Goal: Transaction & Acquisition: Book appointment/travel/reservation

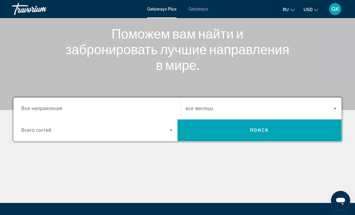
scroll to position [72, 0]
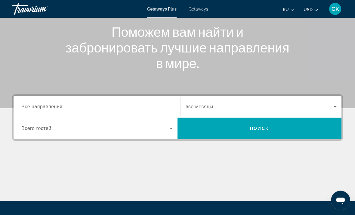
click at [82, 104] on input "Destination Все направления" at bounding box center [96, 107] width 151 height 7
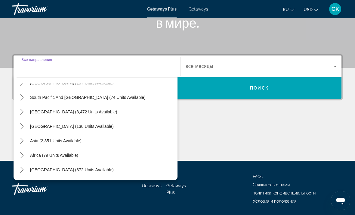
scroll to position [98, 0]
click at [76, 141] on span "Asia (2,351 units available)" at bounding box center [55, 140] width 51 height 5
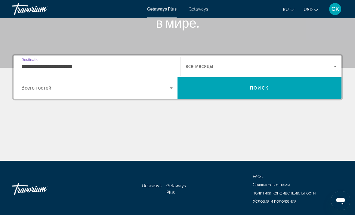
click at [104, 64] on input "**********" at bounding box center [96, 66] width 151 height 7
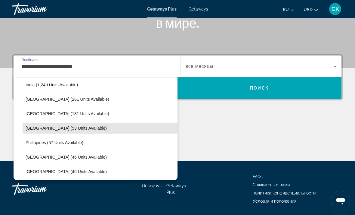
scroll to position [197, 0]
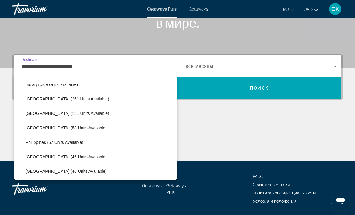
click at [85, 113] on span "Select destination: Malaysia (181 units available)" at bounding box center [100, 113] width 155 height 14
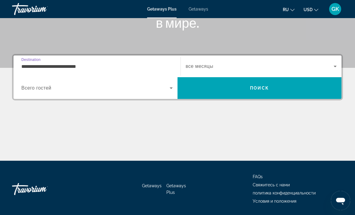
click at [83, 65] on input "**********" at bounding box center [96, 66] width 151 height 7
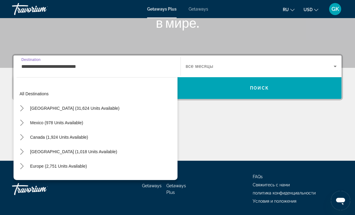
scroll to position [180, 0]
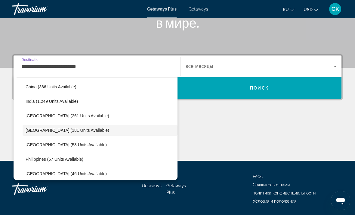
click at [70, 147] on span "[GEOGRAPHIC_DATA] (53 units available)" at bounding box center [66, 144] width 81 height 5
type input "**********"
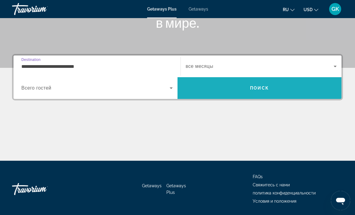
click at [273, 85] on span "Search" at bounding box center [260, 88] width 164 height 14
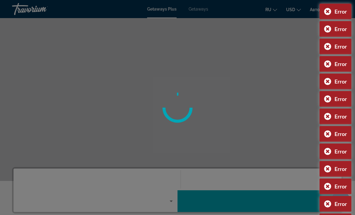
click at [71, 27] on div at bounding box center [177, 107] width 355 height 215
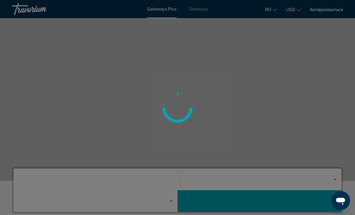
click at [57, 29] on div at bounding box center [177, 107] width 355 height 215
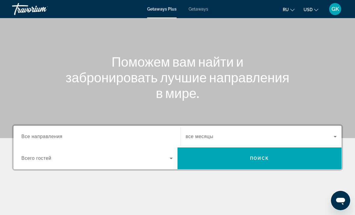
click at [81, 133] on input "Destination Все направления" at bounding box center [96, 136] width 151 height 7
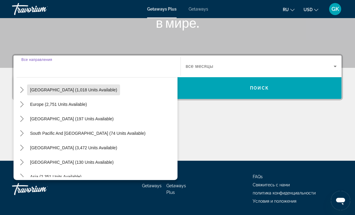
scroll to position [63, 0]
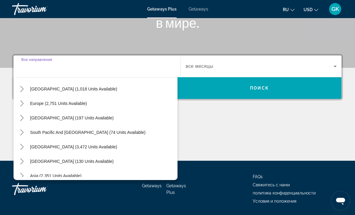
click at [84, 119] on span "Australia (197 units available)" at bounding box center [72, 117] width 84 height 5
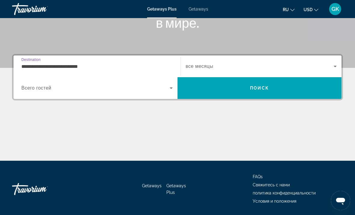
click at [88, 63] on input "**********" at bounding box center [96, 66] width 151 height 7
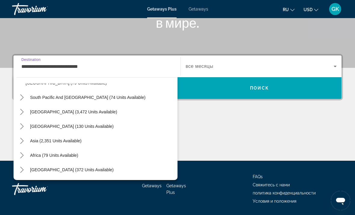
scroll to position [170, 0]
click at [73, 142] on span "Asia (2,351 units available)" at bounding box center [55, 140] width 51 height 5
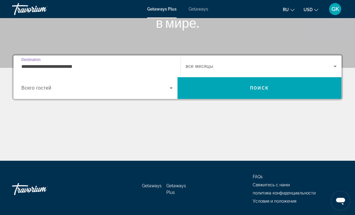
click at [112, 67] on input "**********" at bounding box center [96, 66] width 151 height 7
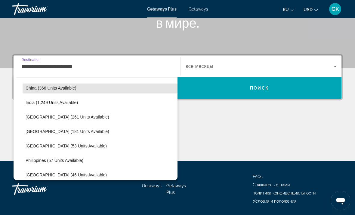
scroll to position [254, 0]
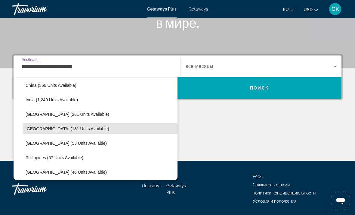
click at [77, 131] on span "Select destination: Malaysia (181 units available)" at bounding box center [100, 128] width 155 height 14
type input "**********"
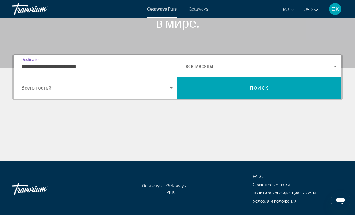
click at [258, 87] on span "Поиск" at bounding box center [259, 88] width 19 height 5
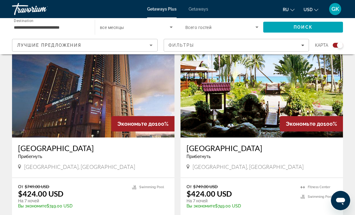
scroll to position [221, 0]
click at [272, 100] on img "Main content" at bounding box center [262, 89] width 163 height 96
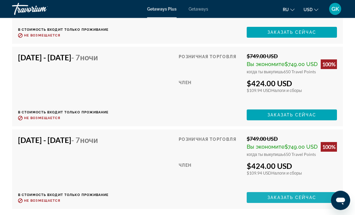
scroll to position [1266, 0]
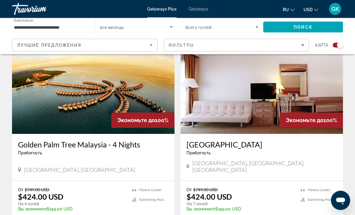
scroll to position [431, 0]
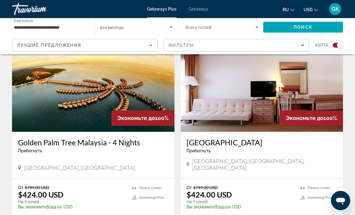
click at [38, 95] on img "Main content" at bounding box center [93, 83] width 163 height 96
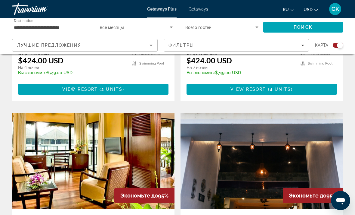
scroll to position [568, 0]
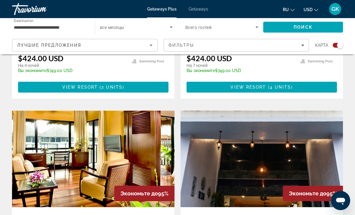
click at [334, 168] on img "Main content" at bounding box center [262, 158] width 163 height 96
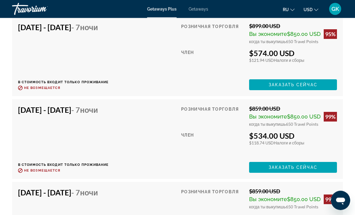
scroll to position [1345, 0]
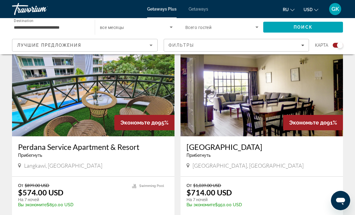
scroll to position [838, 0]
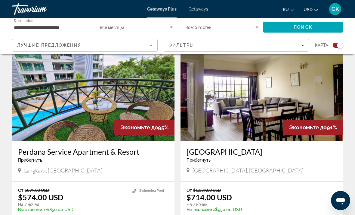
click at [123, 95] on img "Main content" at bounding box center [93, 93] width 163 height 96
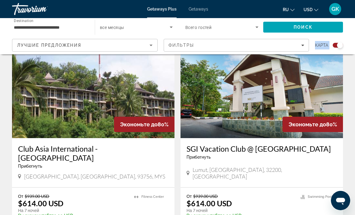
scroll to position [1046, 0]
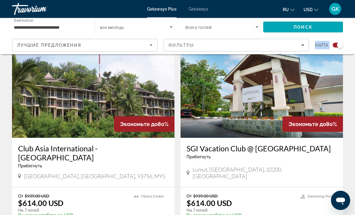
click at [135, 98] on img "Main content" at bounding box center [93, 90] width 163 height 96
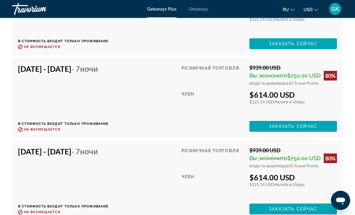
scroll to position [1273, 0]
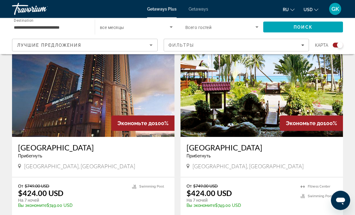
scroll to position [217, 0]
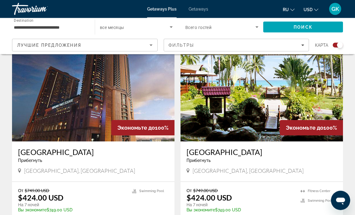
click at [308, 100] on img "Main content" at bounding box center [262, 93] width 163 height 96
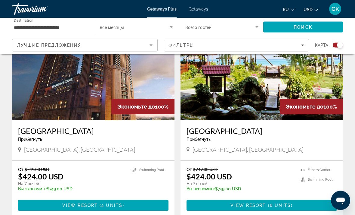
scroll to position [238, 0]
click at [147, 77] on img "Main content" at bounding box center [93, 72] width 163 height 96
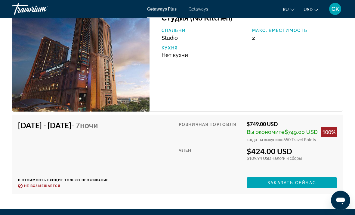
scroll to position [1099, 0]
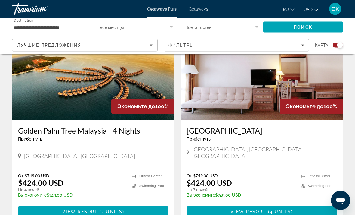
scroll to position [444, 0]
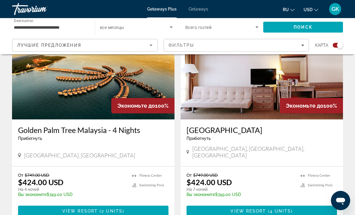
click at [313, 80] on img "Main content" at bounding box center [262, 71] width 163 height 96
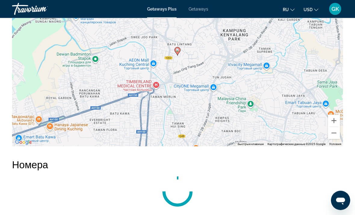
scroll to position [1063, 0]
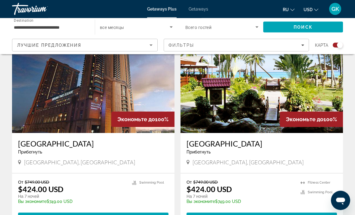
scroll to position [226, 0]
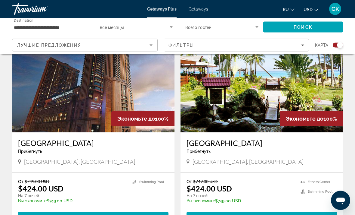
click at [293, 89] on img "Main content" at bounding box center [262, 84] width 163 height 96
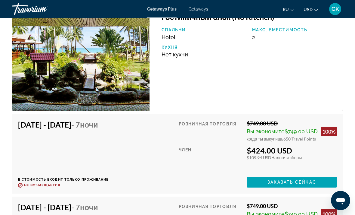
scroll to position [1116, 0]
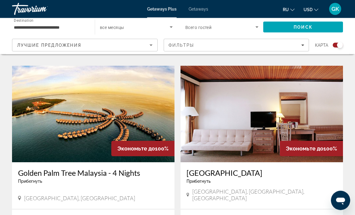
scroll to position [410, 0]
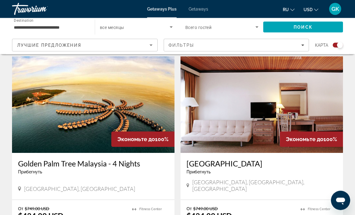
click at [326, 121] on img "Main content" at bounding box center [262, 105] width 163 height 96
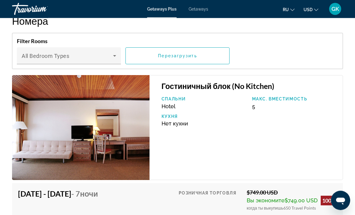
scroll to position [1162, 0]
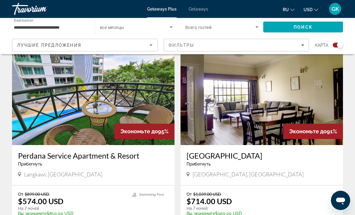
scroll to position [835, 0]
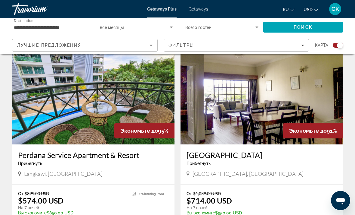
click at [278, 102] on img "Main content" at bounding box center [262, 96] width 163 height 96
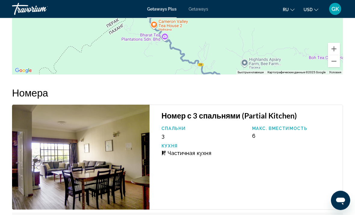
scroll to position [1092, 0]
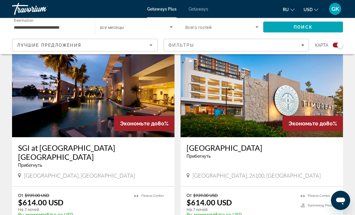
scroll to position [1261, 0]
click at [147, 84] on img "Main content" at bounding box center [93, 89] width 163 height 96
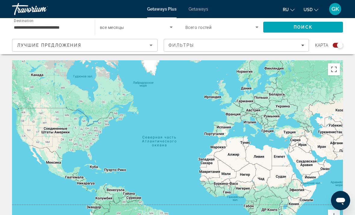
click at [213, 26] on span "Search widget" at bounding box center [220, 26] width 70 height 7
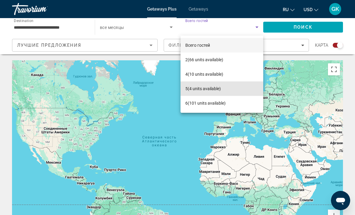
click at [209, 88] on span "5 (4 units available)" at bounding box center [203, 88] width 36 height 7
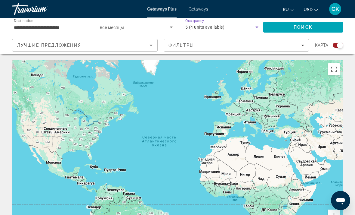
click at [292, 27] on span "Search" at bounding box center [303, 27] width 80 height 14
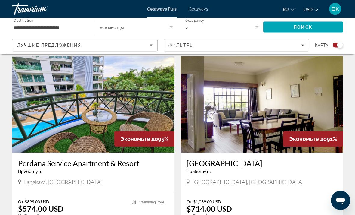
scroll to position [417, 0]
click at [327, 120] on img "Main content" at bounding box center [262, 104] width 163 height 96
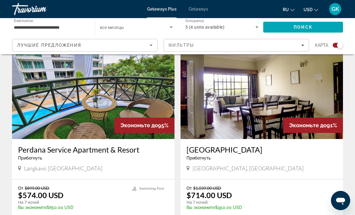
scroll to position [428, 0]
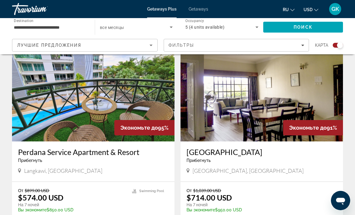
click at [148, 91] on img "Main content" at bounding box center [93, 93] width 163 height 96
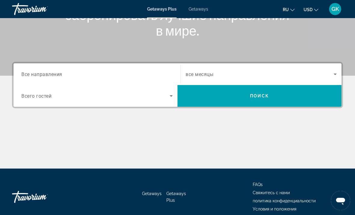
scroll to position [108, 0]
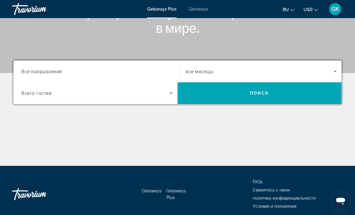
click at [129, 66] on div "Search widget" at bounding box center [96, 71] width 151 height 17
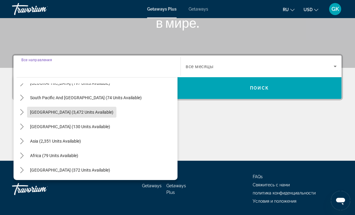
scroll to position [98, 0]
click at [76, 142] on span "Asia (2,351 units available)" at bounding box center [55, 140] width 51 height 5
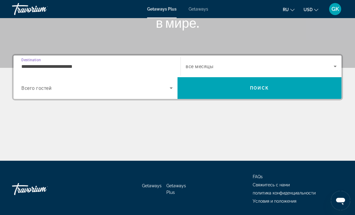
click at [88, 64] on input "**********" at bounding box center [96, 66] width 151 height 7
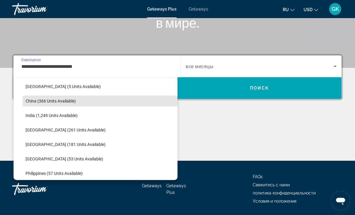
scroll to position [172, 0]
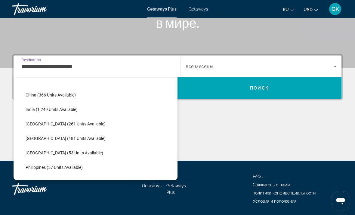
click at [79, 137] on span "Malaysia (181 units available)" at bounding box center [66, 138] width 80 height 5
type input "**********"
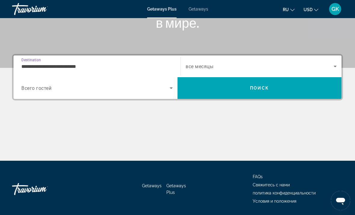
click at [137, 91] on span "Search widget" at bounding box center [95, 87] width 148 height 7
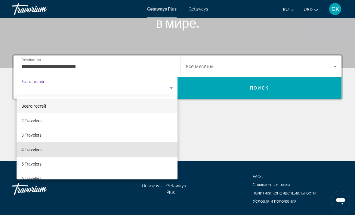
click at [37, 146] on span "4 Travelers" at bounding box center [31, 149] width 20 height 7
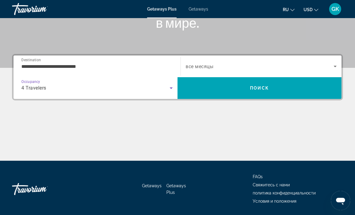
click at [274, 89] on span "Search" at bounding box center [260, 88] width 164 height 14
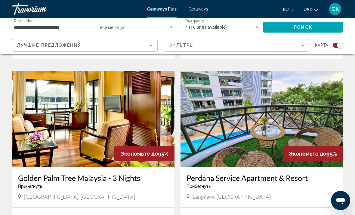
scroll to position [412, 0]
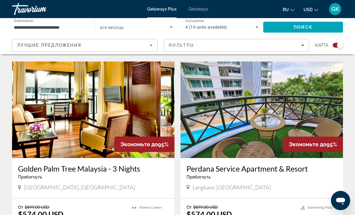
click at [116, 97] on img "Main content" at bounding box center [93, 109] width 163 height 96
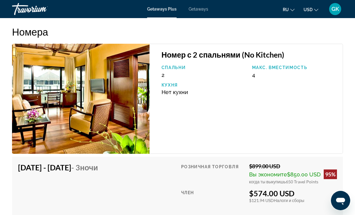
scroll to position [1045, 0]
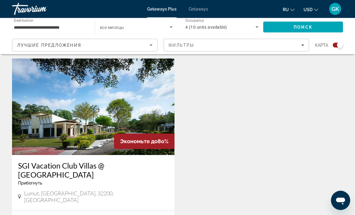
scroll to position [833, 0]
click at [142, 86] on img "Main content" at bounding box center [93, 106] width 163 height 96
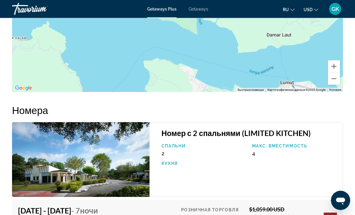
scroll to position [1017, 0]
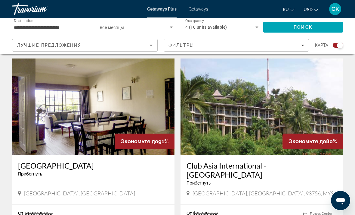
scroll to position [619, 0]
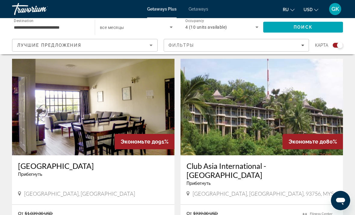
click at [337, 118] on img "Main content" at bounding box center [262, 107] width 163 height 96
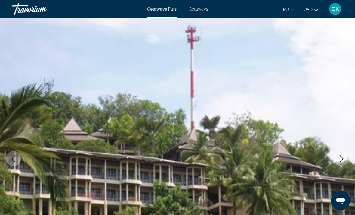
scroll to position [1, 0]
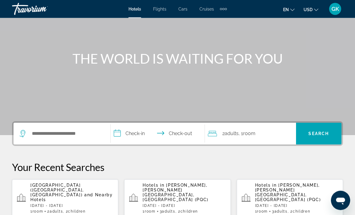
scroll to position [48, 0]
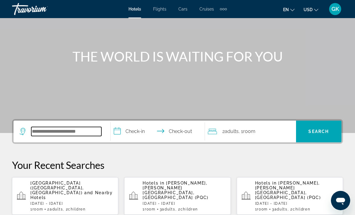
click at [67, 132] on input "Search hotel destination" at bounding box center [66, 131] width 70 height 9
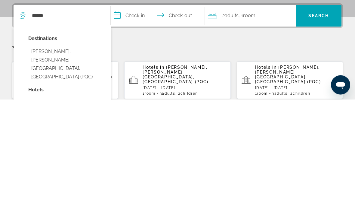
click at [81, 161] on button "[PERSON_NAME], [PERSON_NAME][GEOGRAPHIC_DATA], [GEOGRAPHIC_DATA] (PQC)" at bounding box center [66, 179] width 76 height 37
type input "**********"
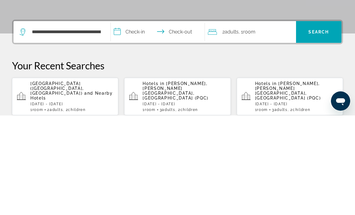
click at [114, 120] on input "**********" at bounding box center [159, 131] width 97 height 23
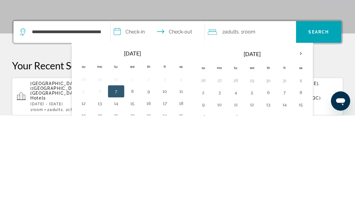
scroll to position [147, 0]
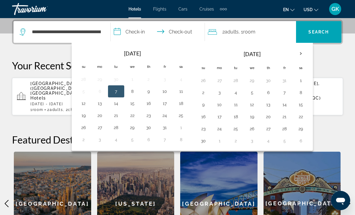
click at [147, 116] on button "23" at bounding box center [149, 115] width 10 height 8
click at [117, 128] on button "28" at bounding box center [116, 127] width 10 height 8
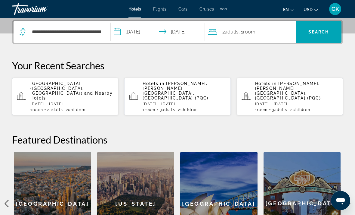
type input "**********"
click at [256, 34] on span "Room" at bounding box center [249, 32] width 12 height 6
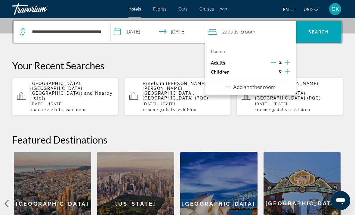
click at [289, 70] on icon "Increment children" at bounding box center [287, 71] width 5 height 5
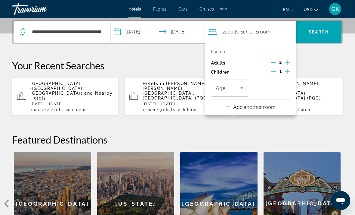
click at [289, 70] on icon "Increment children" at bounding box center [287, 71] width 5 height 5
click at [237, 85] on span "Travelers: 2 adults, 2 children" at bounding box center [228, 87] width 25 height 7
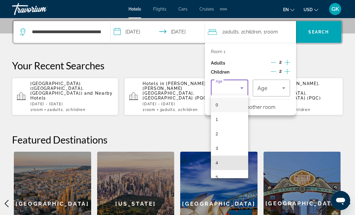
click at [219, 163] on mat-option "4" at bounding box center [229, 162] width 37 height 14
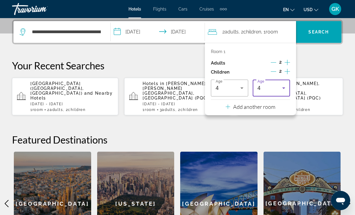
click at [272, 84] on div "4" at bounding box center [270, 87] width 25 height 7
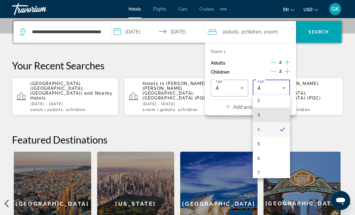
scroll to position [41, 0]
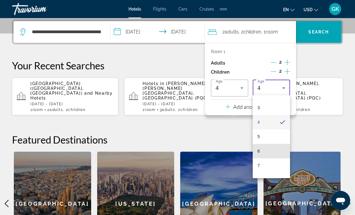
click at [263, 152] on mat-option "6" at bounding box center [271, 151] width 37 height 14
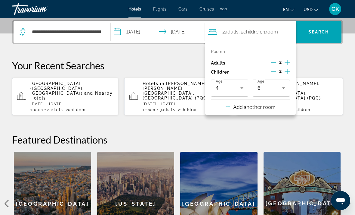
click at [318, 63] on p "Your Recent Searches" at bounding box center [177, 65] width 331 height 12
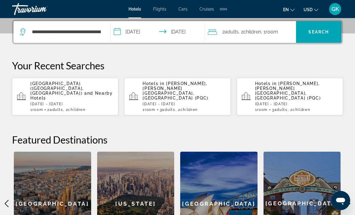
click at [322, 30] on span "Search" at bounding box center [319, 32] width 20 height 5
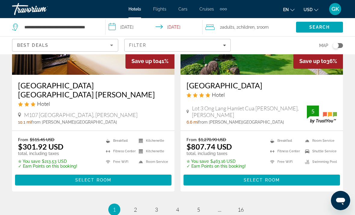
scroll to position [1225, 0]
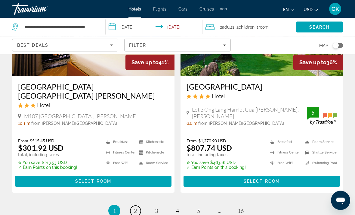
click at [132, 206] on link "page 2" at bounding box center [135, 211] width 11 height 11
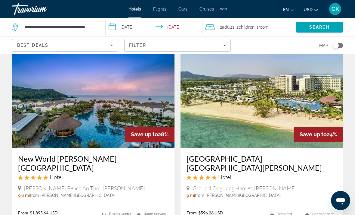
scroll to position [246, 0]
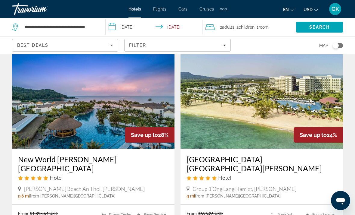
click at [282, 101] on img "Main content" at bounding box center [262, 100] width 163 height 96
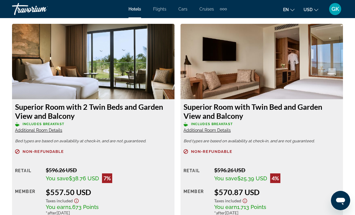
scroll to position [934, 0]
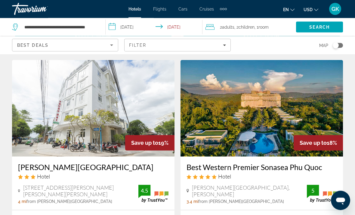
scroll to position [924, 0]
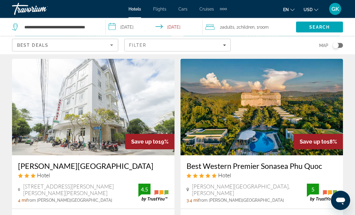
click at [272, 98] on img "Main content" at bounding box center [262, 107] width 163 height 96
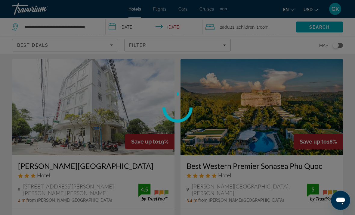
scroll to position [924, 0]
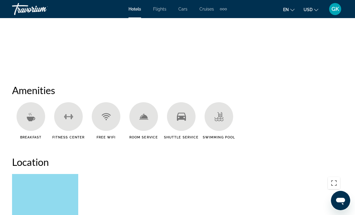
scroll to position [527, 0]
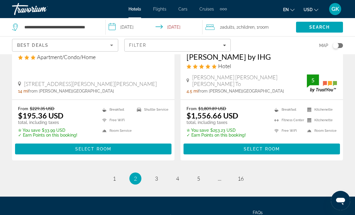
scroll to position [1274, 0]
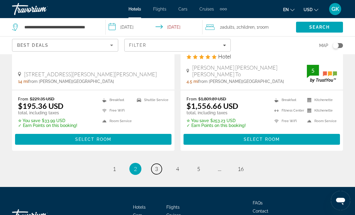
click at [157, 165] on span "3" at bounding box center [156, 168] width 3 height 7
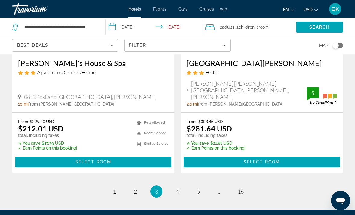
scroll to position [1261, 0]
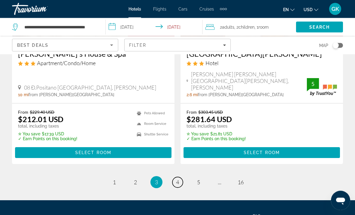
click at [176, 177] on link "page 4" at bounding box center [178, 182] width 11 height 11
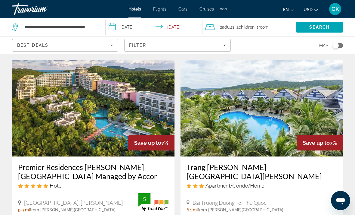
scroll to position [11, 0]
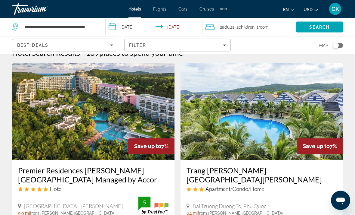
click at [278, 114] on img "Main content" at bounding box center [262, 112] width 163 height 96
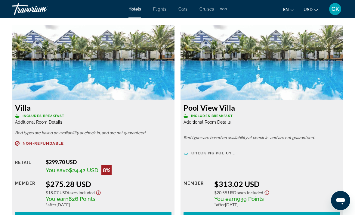
scroll to position [933, 0]
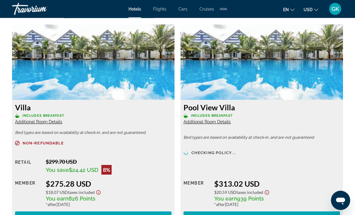
click at [41, 123] on span "Additional Room Details" at bounding box center [38, 122] width 47 height 5
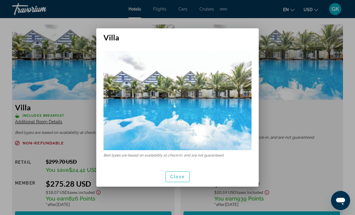
click at [308, 37] on div at bounding box center [177, 107] width 355 height 215
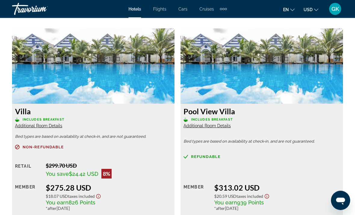
scroll to position [927, 0]
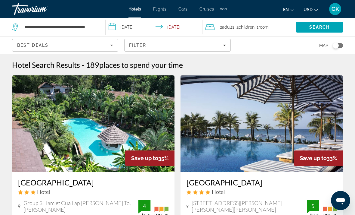
click at [45, 5] on div "Travorium" at bounding box center [42, 9] width 60 height 16
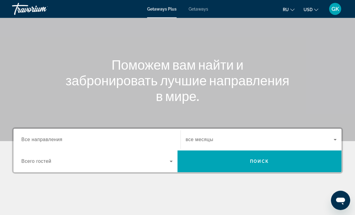
click at [130, 132] on div "Search widget" at bounding box center [96, 139] width 151 height 17
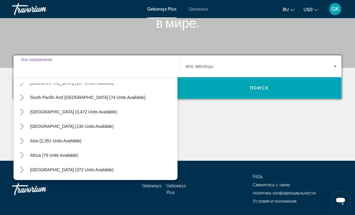
scroll to position [98, 0]
click at [65, 144] on span "Select destination: Asia (2,351 units available)" at bounding box center [56, 140] width 58 height 14
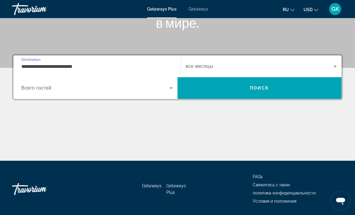
click at [97, 64] on input "**********" at bounding box center [96, 66] width 151 height 7
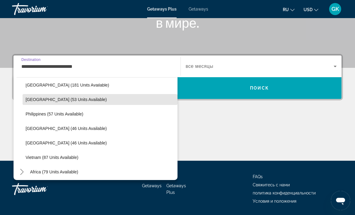
scroll to position [234, 0]
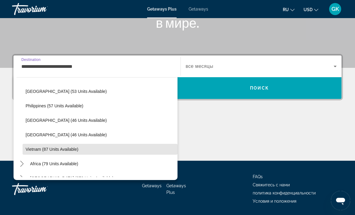
click at [78, 149] on span "Select destination: Vietnam (87 units available)" at bounding box center [100, 149] width 155 height 14
type input "**********"
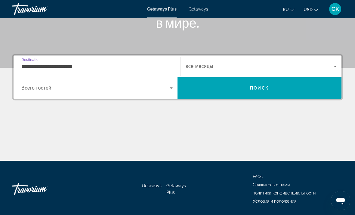
click at [282, 87] on span "Search" at bounding box center [260, 88] width 164 height 14
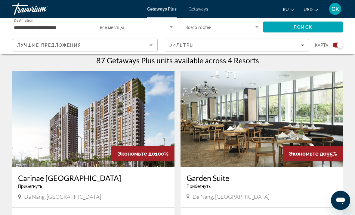
scroll to position [191, 0]
click at [86, 120] on img "Main content" at bounding box center [93, 119] width 163 height 96
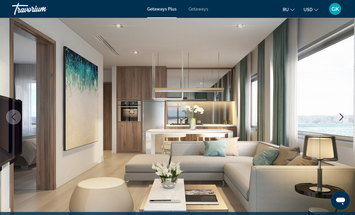
click at [341, 120] on icon "Next image" at bounding box center [341, 117] width 7 height 7
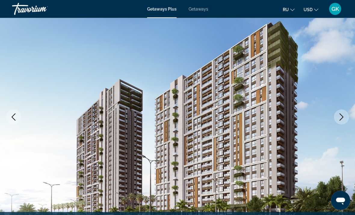
scroll to position [44, 0]
click at [342, 116] on icon "Next image" at bounding box center [341, 116] width 7 height 7
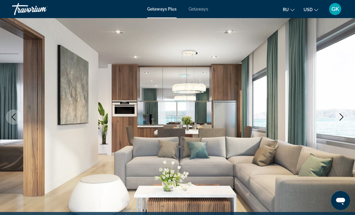
click at [342, 120] on button "Next image" at bounding box center [341, 116] width 15 height 15
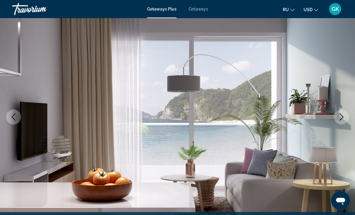
click at [341, 118] on icon "Next image" at bounding box center [341, 116] width 7 height 7
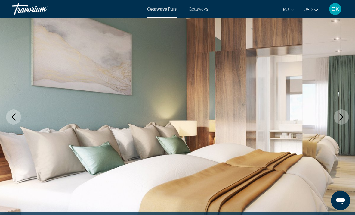
click at [338, 120] on icon "Next image" at bounding box center [341, 116] width 7 height 7
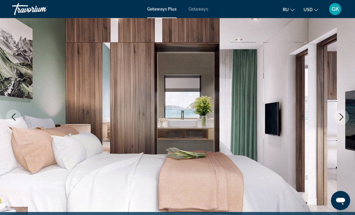
click at [340, 120] on icon "Next image" at bounding box center [341, 116] width 7 height 7
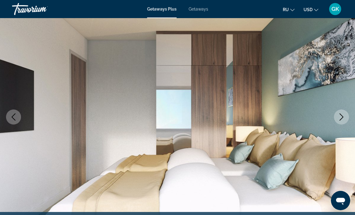
click at [343, 121] on button "Next image" at bounding box center [341, 116] width 15 height 15
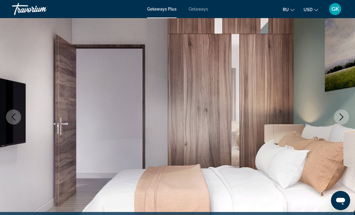
click at [343, 121] on button "Next image" at bounding box center [341, 116] width 15 height 15
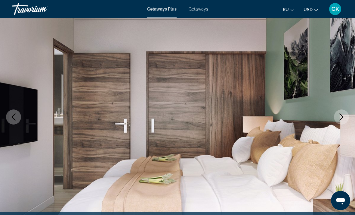
click at [341, 124] on button "Next image" at bounding box center [341, 116] width 15 height 15
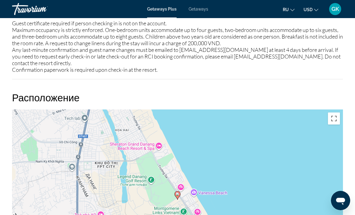
scroll to position [20, 0]
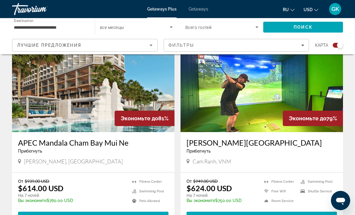
scroll to position [437, 0]
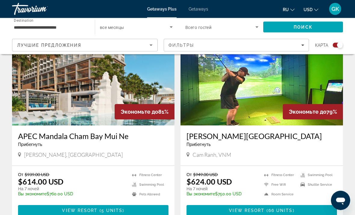
click at [86, 80] on img "Main content" at bounding box center [93, 77] width 163 height 96
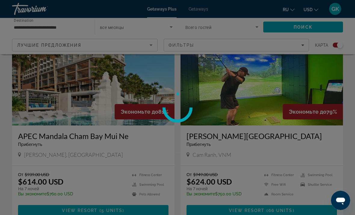
scroll to position [438, 0]
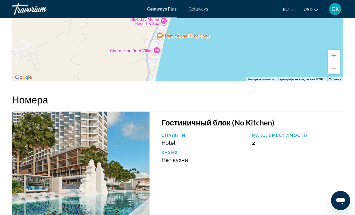
scroll to position [1016, 0]
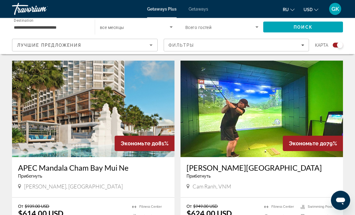
scroll to position [382, 0]
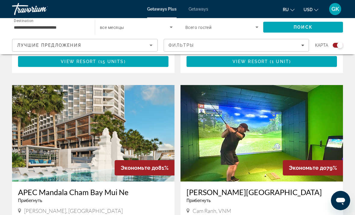
click at [305, 141] on img "Main content" at bounding box center [262, 133] width 163 height 96
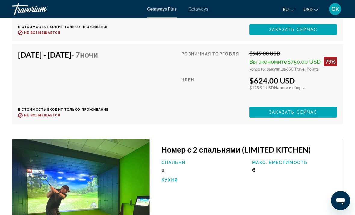
scroll to position [1885, 0]
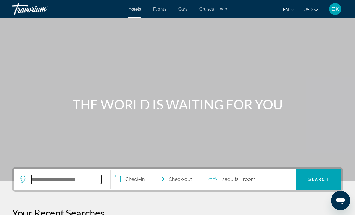
click at [48, 176] on input "Search hotel destination" at bounding box center [66, 179] width 70 height 9
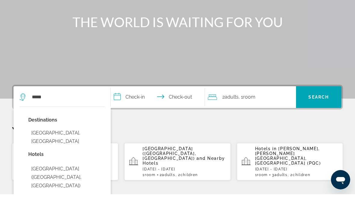
click at [60, 148] on button "[GEOGRAPHIC_DATA], [GEOGRAPHIC_DATA]" at bounding box center [66, 158] width 76 height 20
type input "**********"
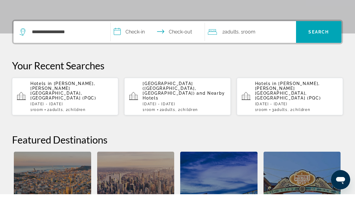
click at [114, 42] on input "**********" at bounding box center [159, 53] width 97 height 23
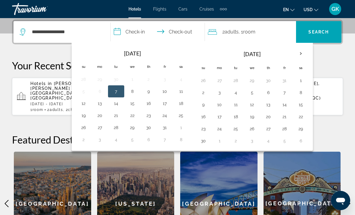
click at [115, 106] on button "14" at bounding box center [116, 103] width 10 height 8
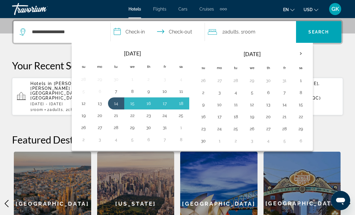
click at [77, 119] on td "19" at bounding box center [84, 115] width 16 height 12
click at [81, 115] on button "19" at bounding box center [84, 115] width 10 height 8
type input "**********"
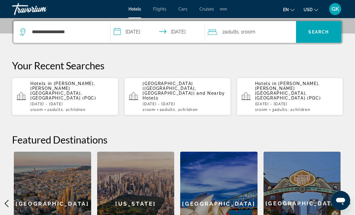
click at [324, 30] on span "Search" at bounding box center [319, 32] width 20 height 5
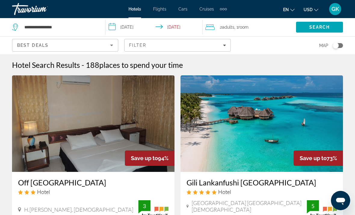
click at [109, 26] on input "**********" at bounding box center [155, 28] width 99 height 20
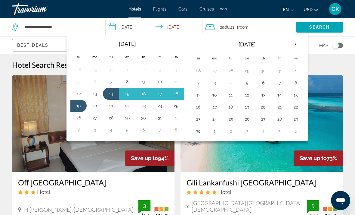
click at [298, 40] on th "Next month" at bounding box center [296, 43] width 16 height 13
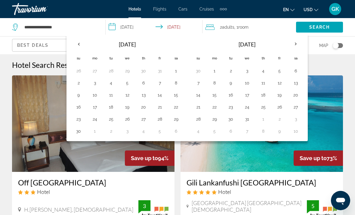
click at [266, 107] on button "25" at bounding box center [264, 107] width 10 height 8
click at [233, 122] on button "30" at bounding box center [231, 119] width 10 height 8
type input "**********"
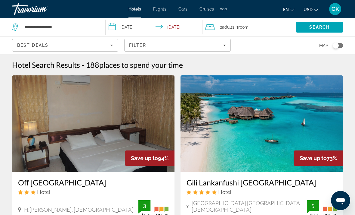
click at [327, 27] on span "Search" at bounding box center [319, 27] width 20 height 5
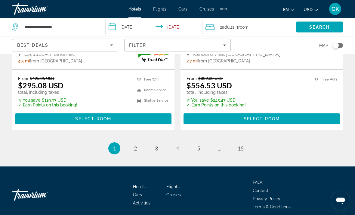
scroll to position [1301, 0]
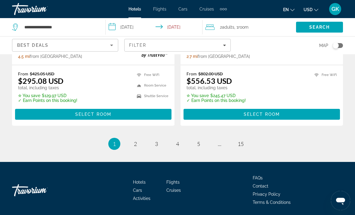
click at [126, 146] on ul "1 / 15 You're on page 1 page 2 page 3 page 4 page 5 page ... page 15" at bounding box center [177, 144] width 331 height 12
click at [138, 142] on link "page 2" at bounding box center [135, 143] width 11 height 11
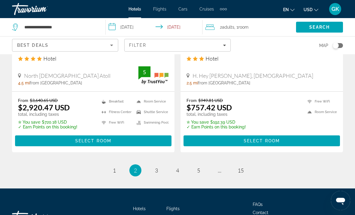
scroll to position [1273, 0]
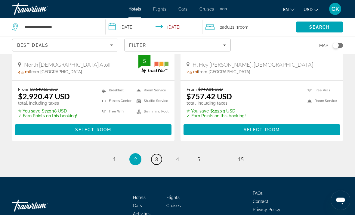
click at [151, 154] on link "page 3" at bounding box center [156, 159] width 11 height 11
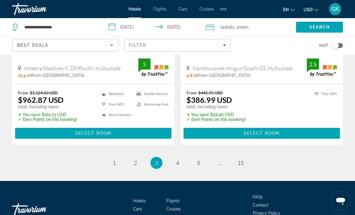
scroll to position [1269, 0]
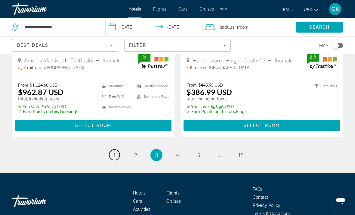
click at [113, 151] on span "1" at bounding box center [114, 154] width 3 height 7
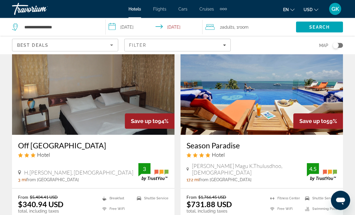
click at [304, 112] on img "Main content" at bounding box center [262, 87] width 163 height 96
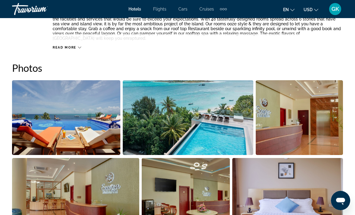
scroll to position [358, 0]
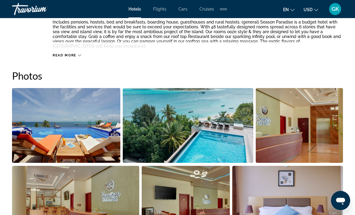
click at [226, 115] on img "Open full-screen image slider" at bounding box center [188, 125] width 131 height 75
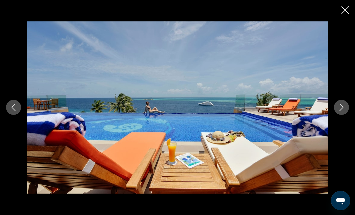
click at [344, 105] on icon "Next image" at bounding box center [341, 107] width 7 height 7
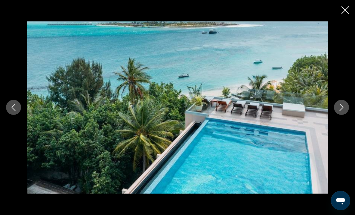
click at [344, 109] on icon "Next image" at bounding box center [341, 107] width 7 height 7
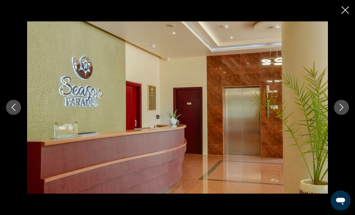
click at [346, 108] on button "Next image" at bounding box center [341, 107] width 15 height 15
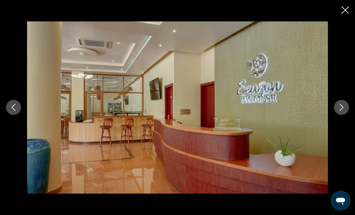
click at [343, 10] on icon "Close slideshow" at bounding box center [346, 10] width 8 height 8
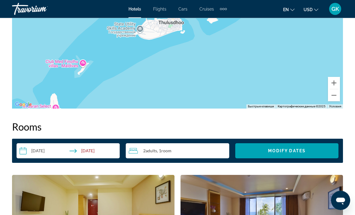
scroll to position [662, 0]
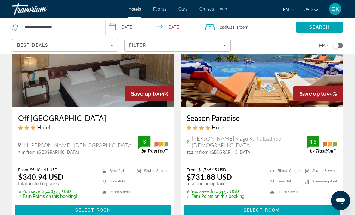
scroll to position [64, 0]
click at [275, 82] on img "Main content" at bounding box center [262, 59] width 163 height 96
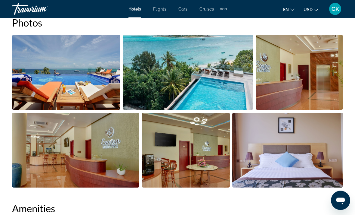
scroll to position [400, 0]
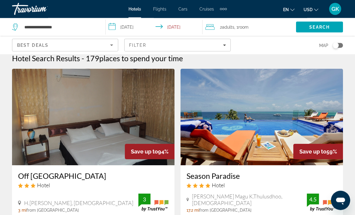
scroll to position [7, 0]
click at [307, 123] on img "Main content" at bounding box center [262, 117] width 163 height 96
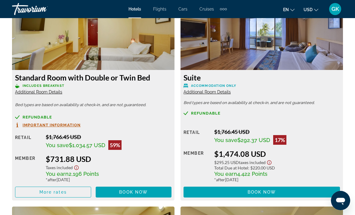
scroll to position [955, 0]
